Goal: Check status: Check status

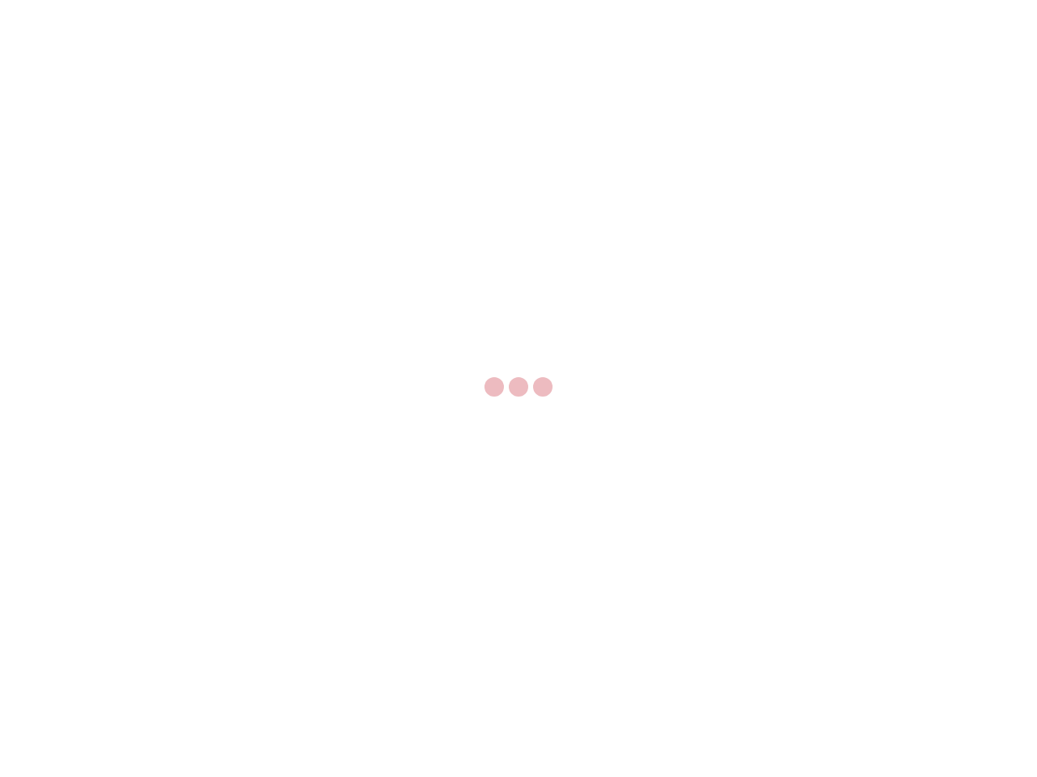
select select "US"
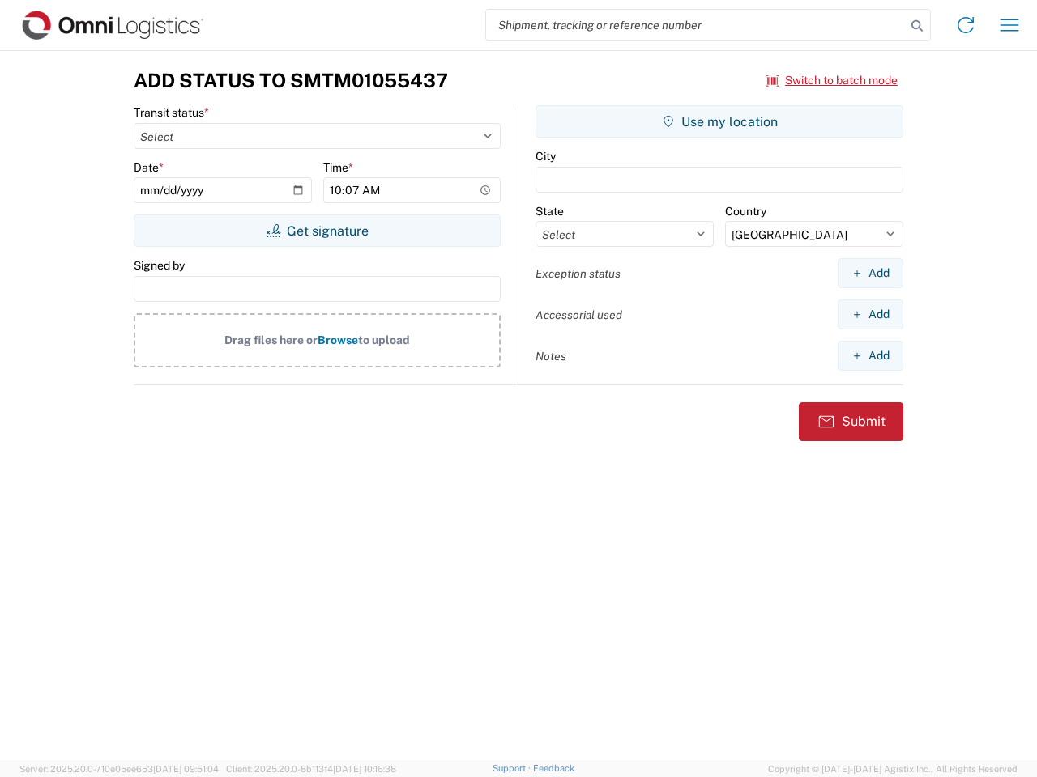
click at [696, 25] on input "search" at bounding box center [696, 25] width 420 height 31
click at [917, 26] on icon at bounding box center [916, 26] width 23 height 23
click at [965, 25] on icon at bounding box center [965, 25] width 26 height 26
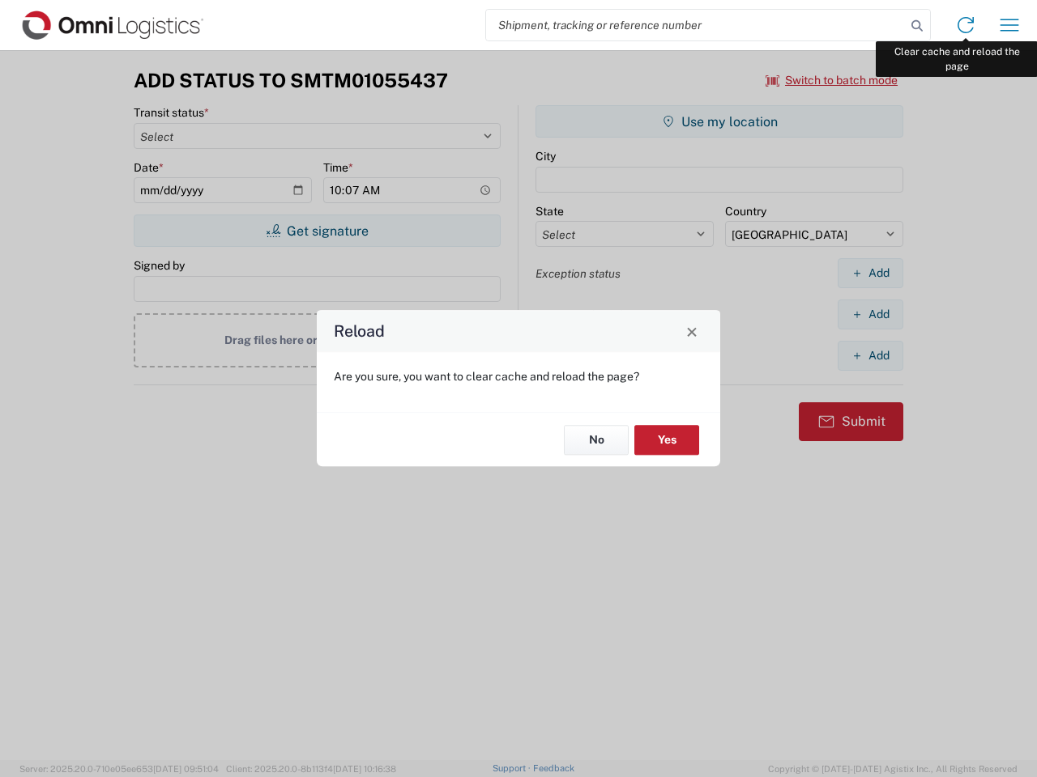
click at [1009, 25] on div "Reload Are you sure, you want to clear cache and reload the page? No Yes" at bounding box center [518, 388] width 1037 height 777
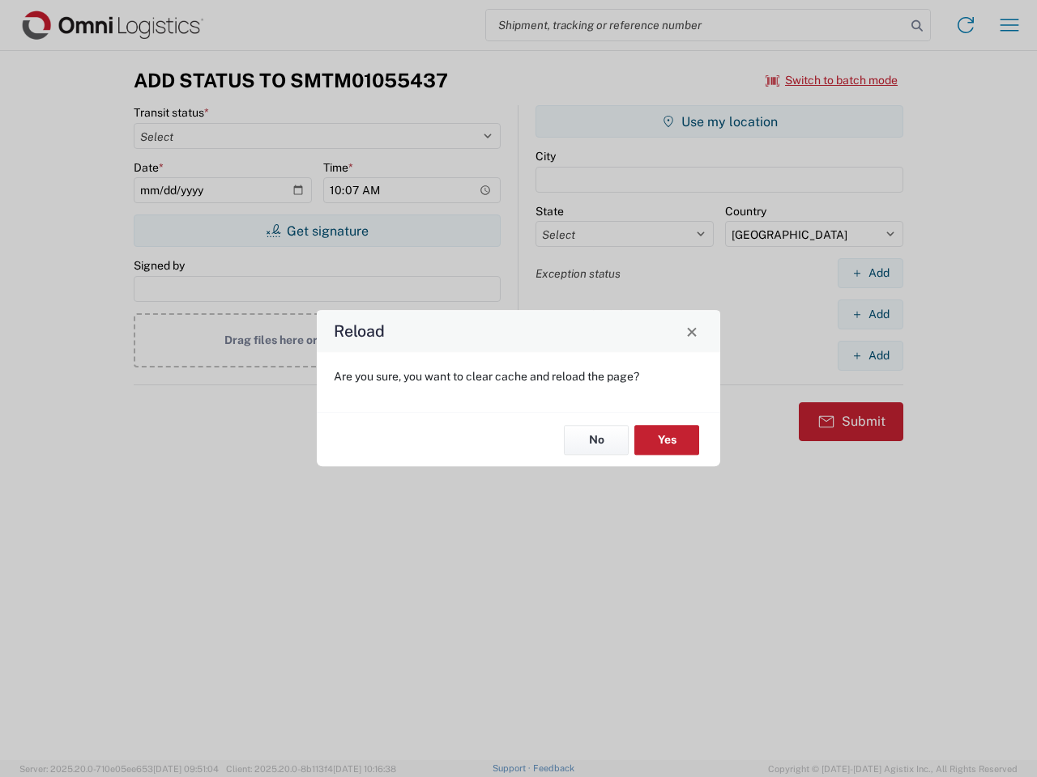
click at [832, 80] on div "Reload Are you sure, you want to clear cache and reload the page? No Yes" at bounding box center [518, 388] width 1037 height 777
click at [317, 231] on div "Reload Are you sure, you want to clear cache and reload the page? No Yes" at bounding box center [518, 388] width 1037 height 777
click at [719, 121] on div "Reload Are you sure, you want to clear cache and reload the page? No Yes" at bounding box center [518, 388] width 1037 height 777
click at [870, 273] on div "Reload Are you sure, you want to clear cache and reload the page? No Yes" at bounding box center [518, 388] width 1037 height 777
click at [870, 314] on div "Reload Are you sure, you want to clear cache and reload the page? No Yes" at bounding box center [518, 388] width 1037 height 777
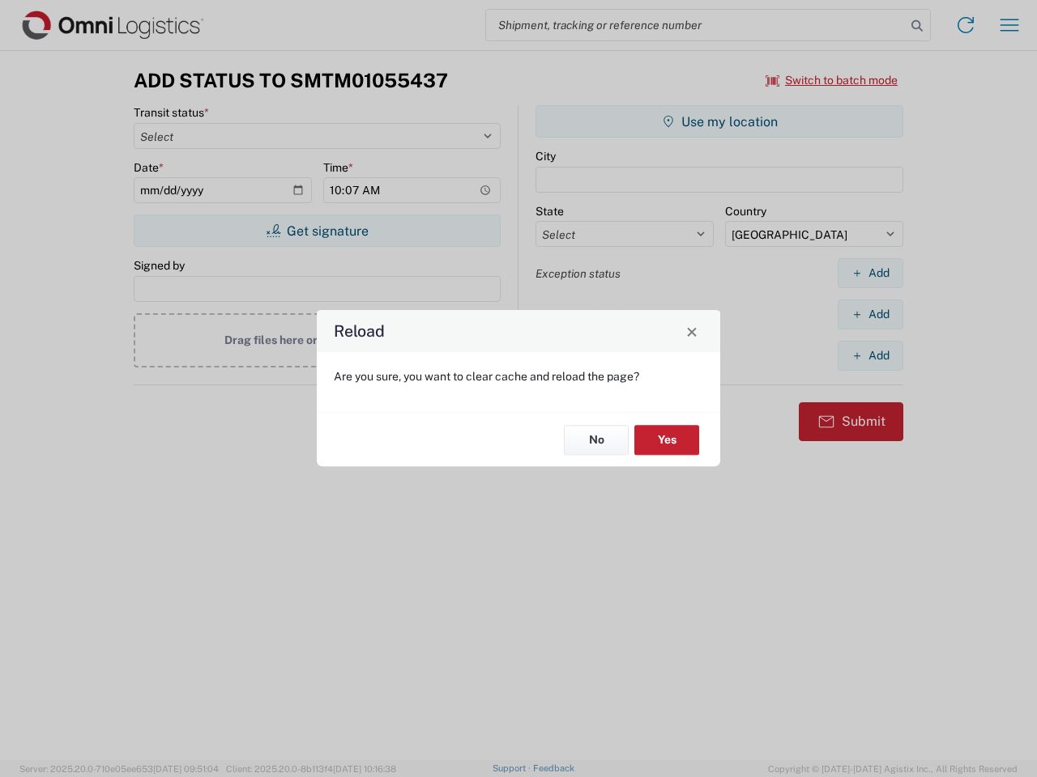
click at [870, 356] on div "Reload Are you sure, you want to clear cache and reload the page? No Yes" at bounding box center [518, 388] width 1037 height 777
